Goal: Information Seeking & Learning: Check status

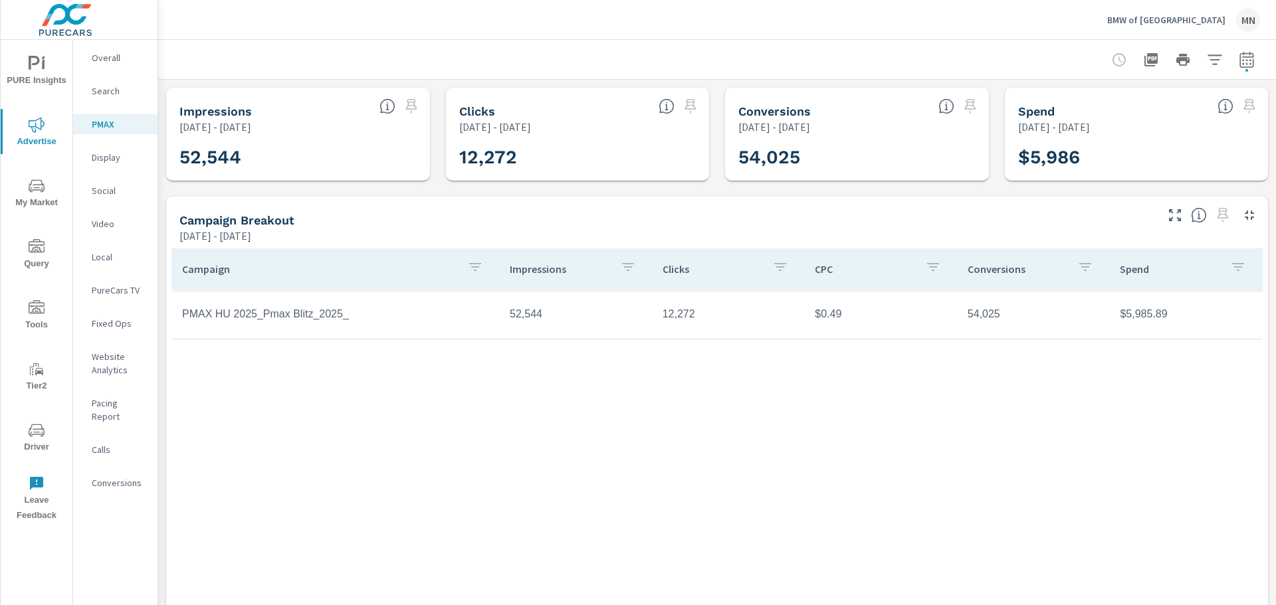
click at [675, 316] on td "12,272" at bounding box center [728, 314] width 153 height 33
drag, startPoint x: 688, startPoint y: 314, endPoint x: 659, endPoint y: 316, distance: 28.6
click at [659, 316] on td "12,272" at bounding box center [728, 314] width 153 height 33
drag, startPoint x: 993, startPoint y: 314, endPoint x: 960, endPoint y: 310, distance: 32.8
click at [960, 310] on td "54,025" at bounding box center [1033, 314] width 153 height 33
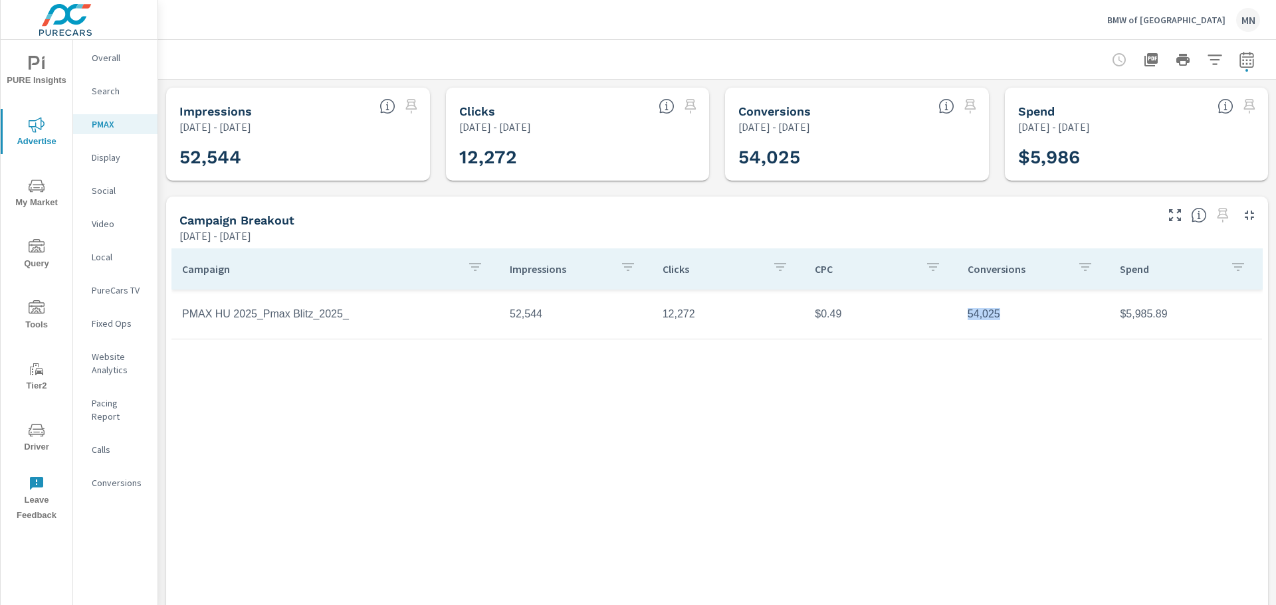
copy td "54,025"
